Goal: Find specific fact: Find specific fact

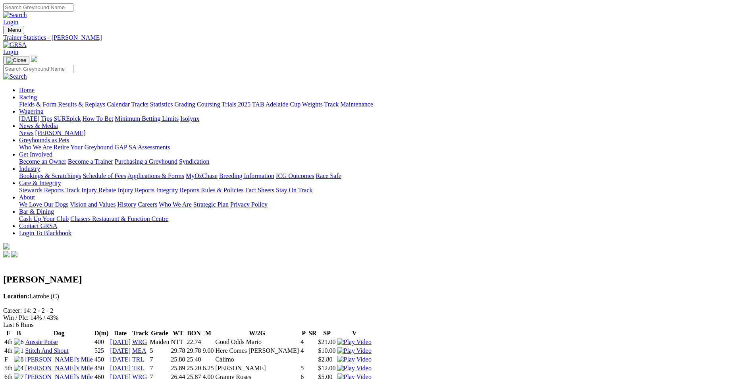
click at [474, 3] on div "Login" at bounding box center [376, 14] width 747 height 23
click at [73, 11] on input "Search" at bounding box center [38, 7] width 70 height 8
click at [73, 9] on input "Search" at bounding box center [38, 7] width 70 height 8
paste input "956000014809404"
type input "956000014809404"
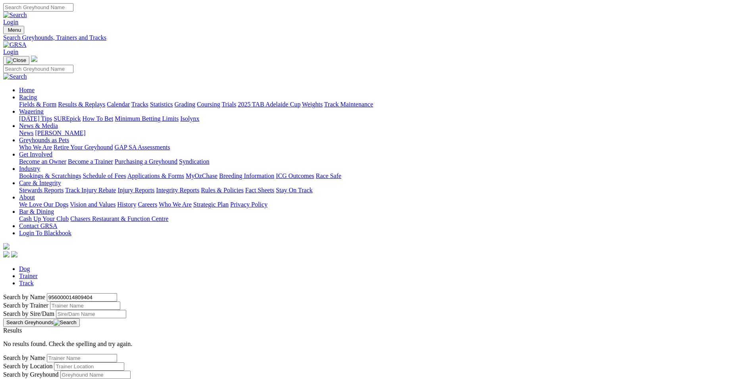
click at [80, 318] on button "Search Greyhounds" at bounding box center [41, 322] width 77 height 9
